Goal: Check status: Check status

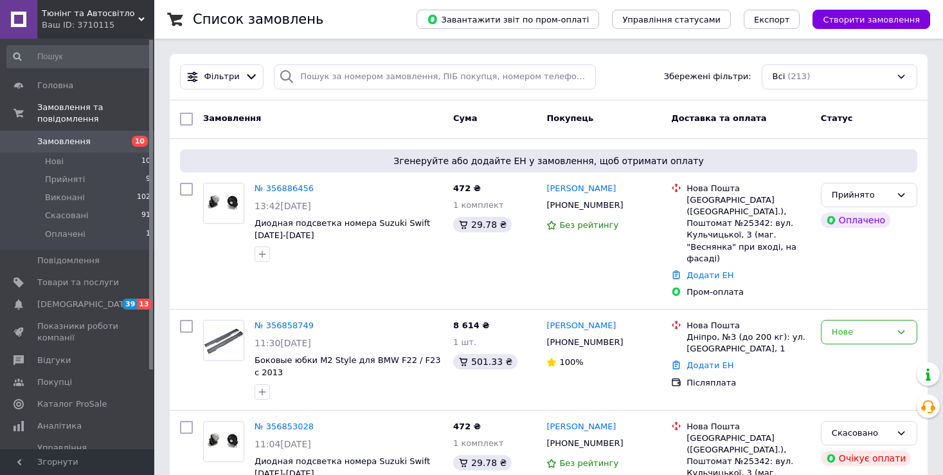
click at [77, 55] on input at bounding box center [78, 56] width 145 height 23
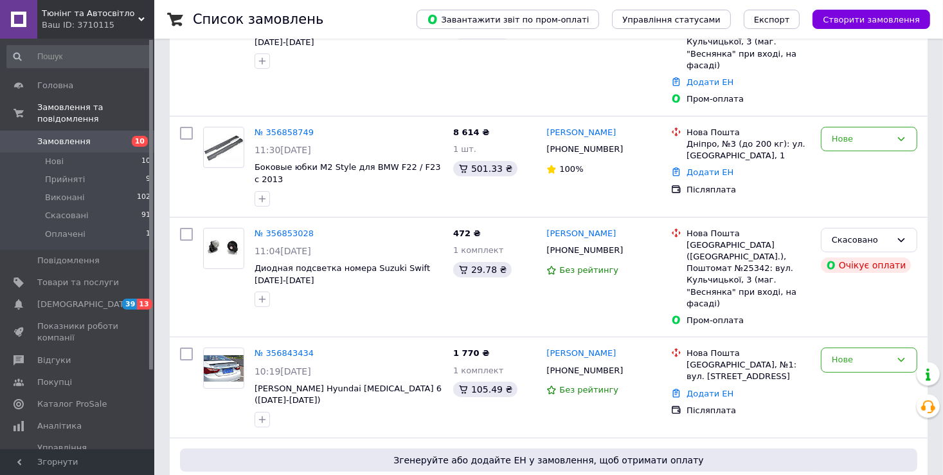
scroll to position [193, 0]
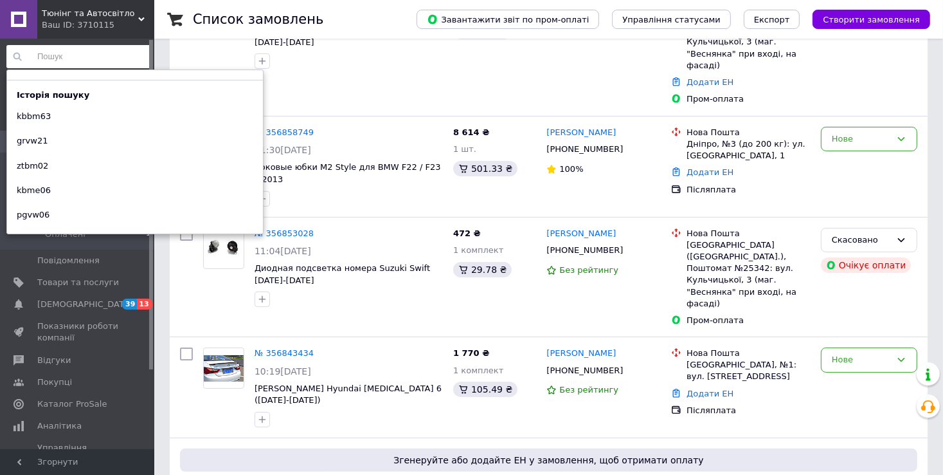
paste input "kbbm63"
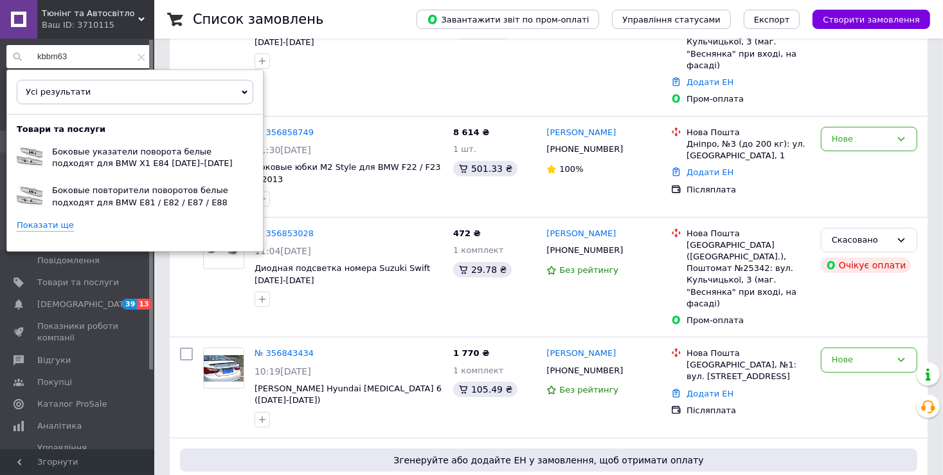
type input "kbbm63"
click at [52, 222] on link "Показати ще" at bounding box center [45, 225] width 57 height 12
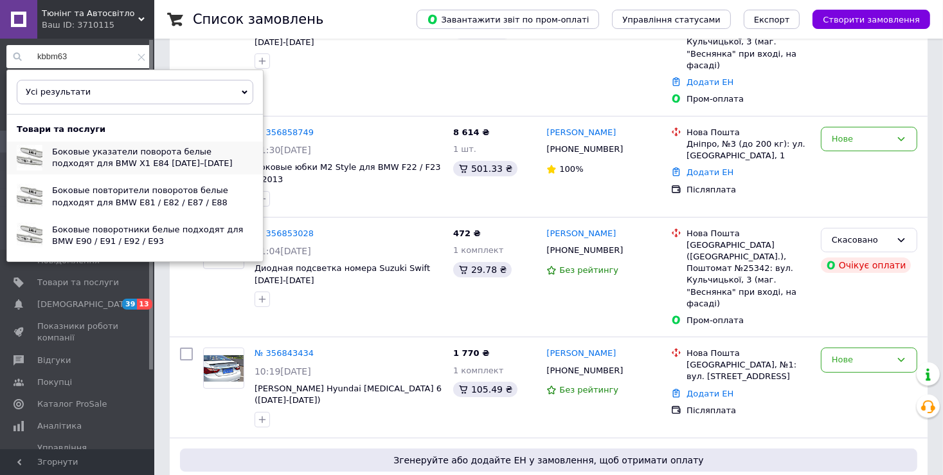
click at [87, 155] on span "Боковые указатели поворота белые подходят для BMW X1 E84 [DATE]–[DATE]" at bounding box center [142, 157] width 181 height 21
click at [139, 225] on span "Боковые поворотники белые подходят для BMW E90 / E91 / E92 / E93" at bounding box center [147, 234] width 191 height 21
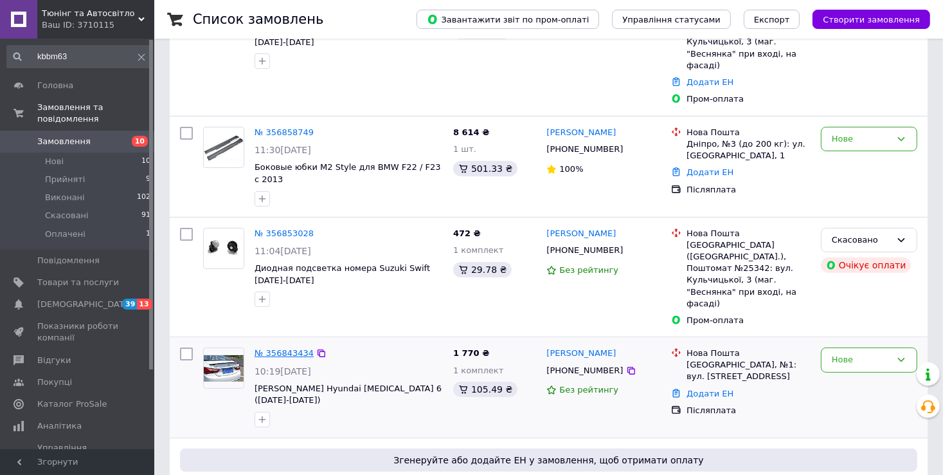
click at [282, 348] on link "№ 356843434" at bounding box center [284, 353] width 59 height 10
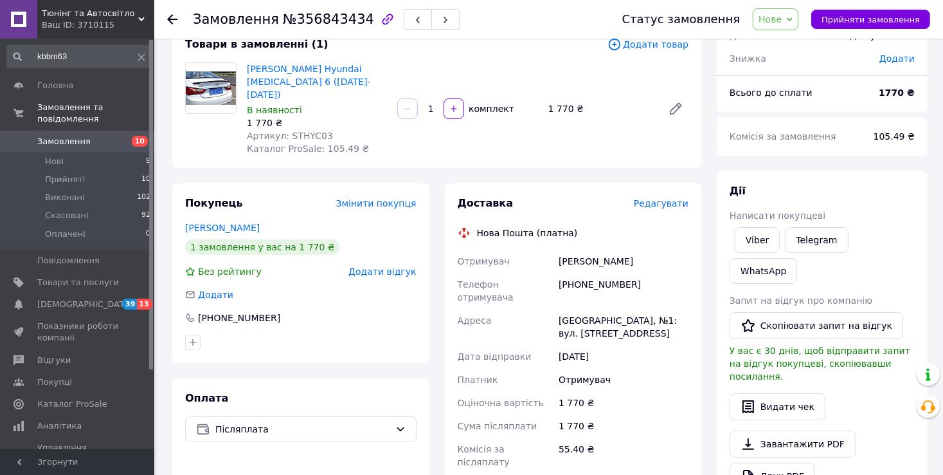
scroll to position [193, 0]
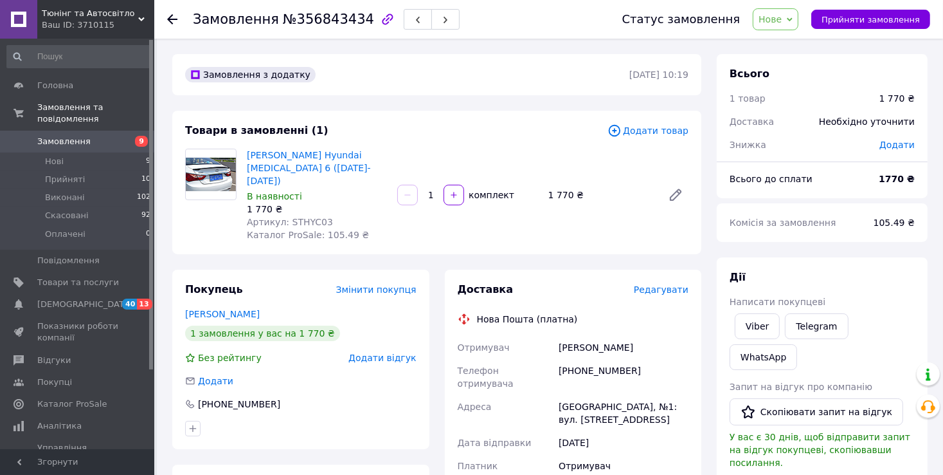
scroll to position [64, 0]
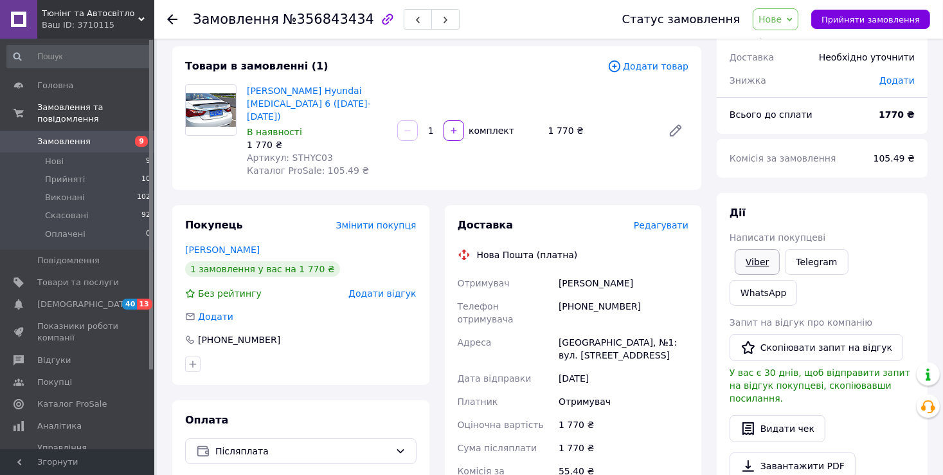
click at [766, 262] on link "Viber" at bounding box center [757, 262] width 45 height 26
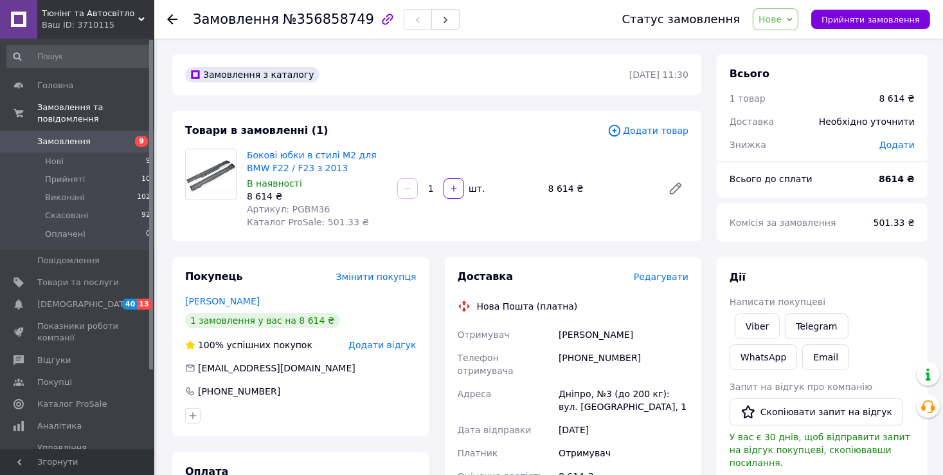
click at [305, 210] on span "Артикул: PGBM36" at bounding box center [288, 209] width 83 height 10
click at [300, 209] on span "Артикул: PGBM36" at bounding box center [288, 209] width 83 height 10
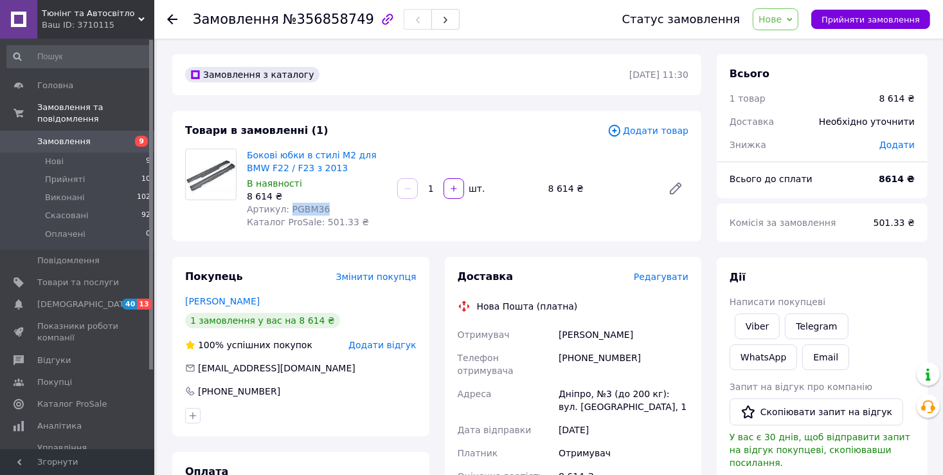
click at [300, 209] on span "Артикул: PGBM36" at bounding box center [288, 209] width 83 height 10
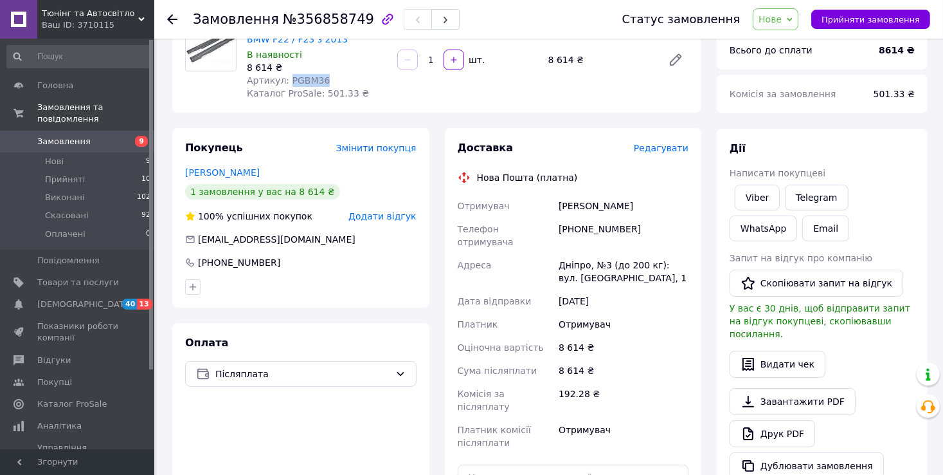
scroll to position [64, 0]
